Goal: Use online tool/utility: Utilize a website feature to perform a specific function

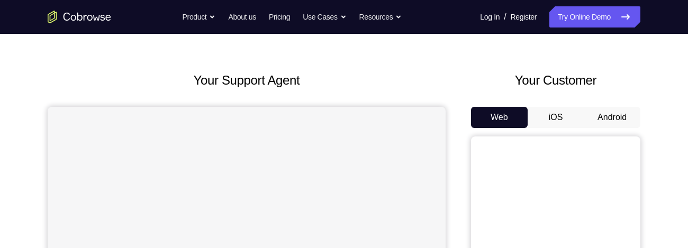
click at [619, 119] on button "Android" at bounding box center [612, 117] width 57 height 21
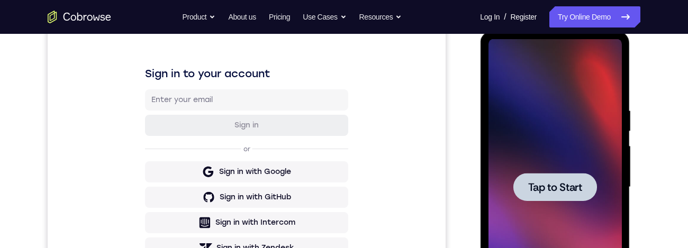
scroll to position [150, 0]
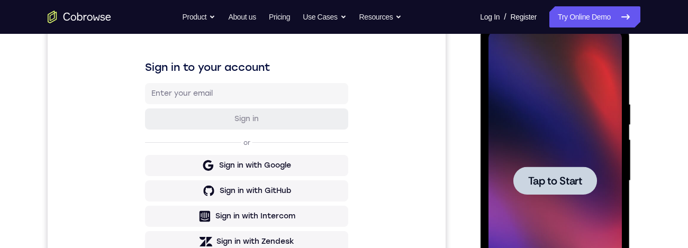
click at [573, 181] on span "Tap to Start" at bounding box center [555, 181] width 54 height 11
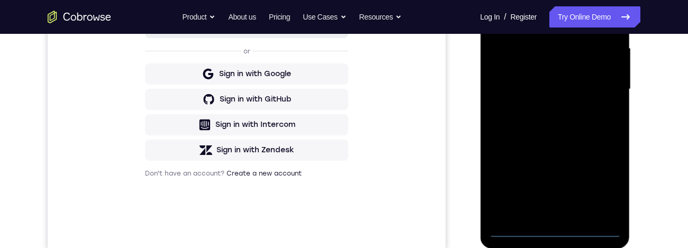
scroll to position [263, 0]
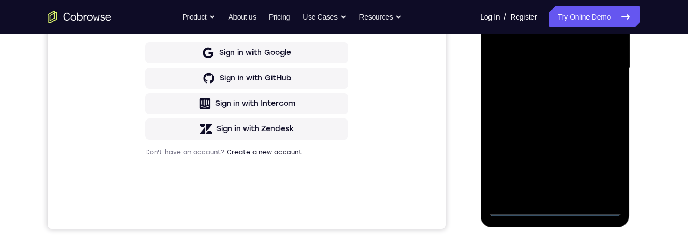
click at [558, 211] on div at bounding box center [554, 68] width 133 height 297
click at [559, 210] on div at bounding box center [554, 68] width 133 height 297
click at [608, 155] on div at bounding box center [554, 68] width 133 height 297
click at [554, 212] on div at bounding box center [554, 68] width 133 height 297
click at [602, 159] on div at bounding box center [554, 68] width 133 height 297
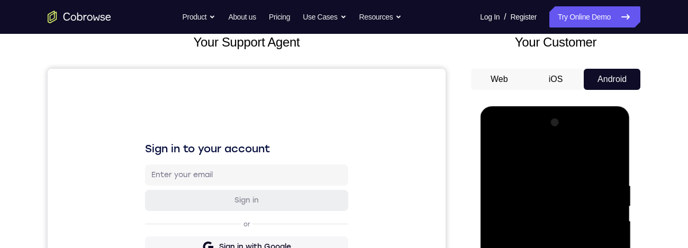
scroll to position [81, 0]
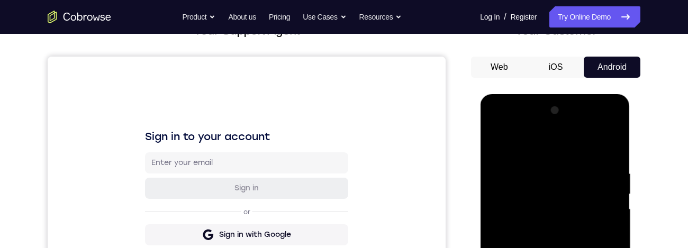
click at [568, 143] on div at bounding box center [554, 250] width 133 height 297
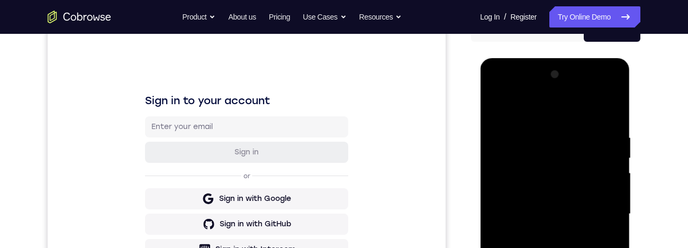
click at [598, 207] on div at bounding box center [554, 214] width 133 height 297
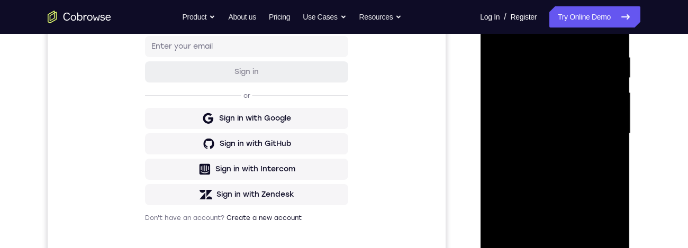
click at [544, 152] on div at bounding box center [554, 134] width 133 height 297
click at [595, 126] on div at bounding box center [554, 134] width 133 height 297
click at [556, 115] on div at bounding box center [554, 134] width 133 height 297
click at [578, 136] on div at bounding box center [554, 134] width 133 height 297
click at [579, 170] on div at bounding box center [554, 134] width 133 height 297
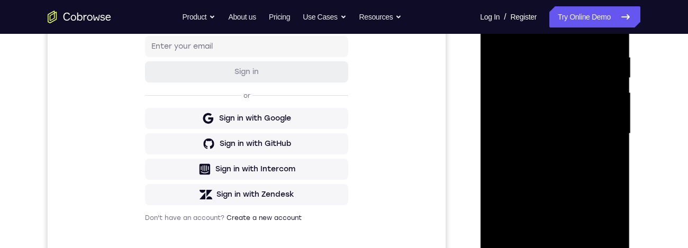
click at [588, 160] on div at bounding box center [554, 134] width 133 height 297
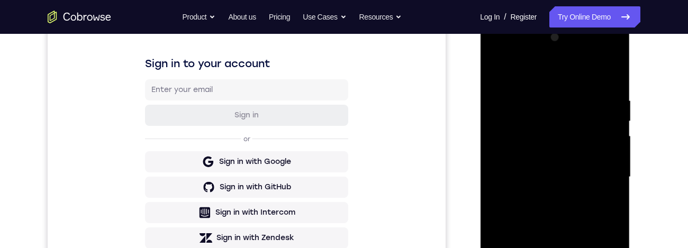
click at [607, 75] on div at bounding box center [554, 177] width 133 height 297
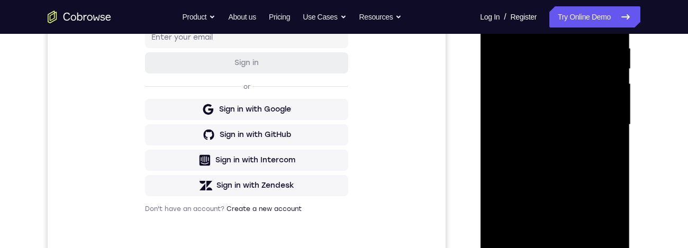
scroll to position [220, 0]
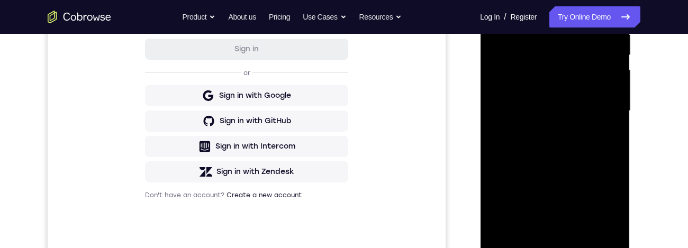
click at [598, 138] on div at bounding box center [554, 111] width 133 height 297
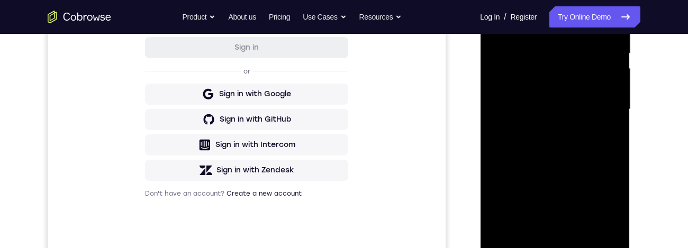
click at [518, 186] on div at bounding box center [554, 109] width 133 height 297
click at [566, 193] on div at bounding box center [554, 109] width 133 height 297
click at [563, 175] on div at bounding box center [554, 109] width 133 height 297
click at [530, 185] on div at bounding box center [554, 109] width 133 height 297
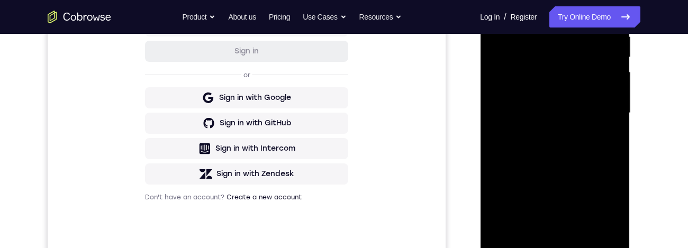
click at [554, 43] on div at bounding box center [554, 113] width 133 height 297
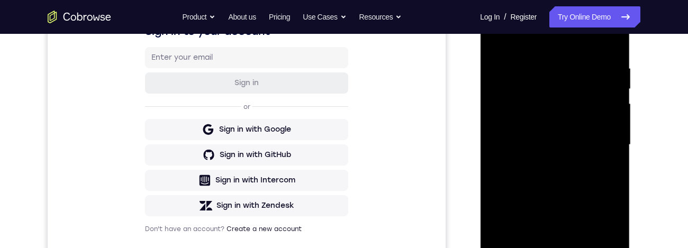
click at [594, 52] on div at bounding box center [554, 145] width 133 height 297
click at [559, 61] on div at bounding box center [554, 145] width 133 height 297
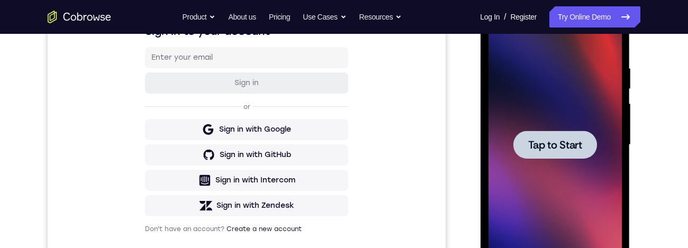
click at [561, 142] on span "Tap to Start" at bounding box center [555, 145] width 54 height 11
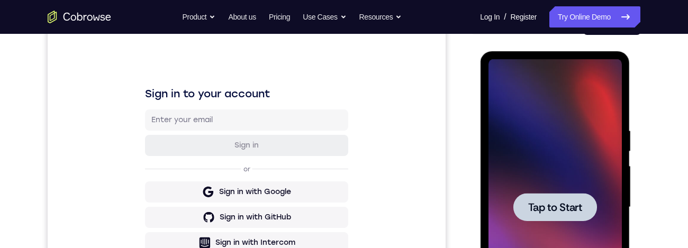
scroll to position [168, 0]
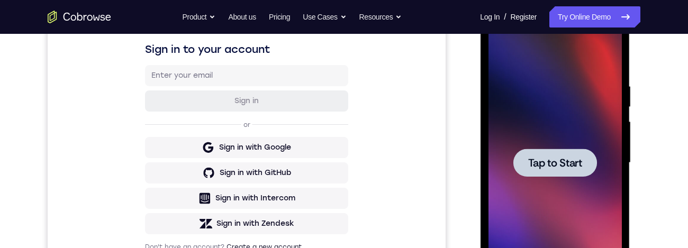
click at [578, 185] on div at bounding box center [554, 163] width 133 height 297
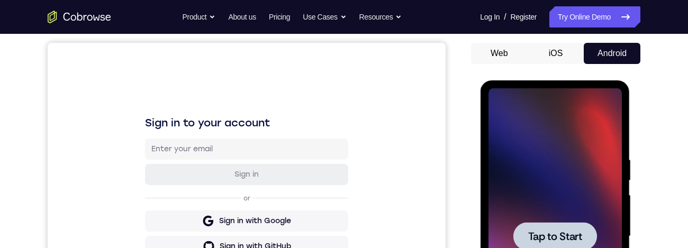
click at [577, 192] on div at bounding box center [554, 236] width 133 height 297
